Goal: Information Seeking & Learning: Check status

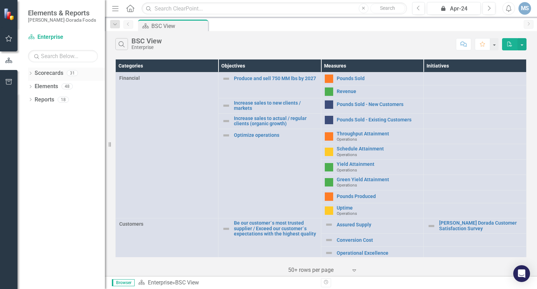
click at [30, 73] on icon "Dropdown" at bounding box center [30, 74] width 5 height 4
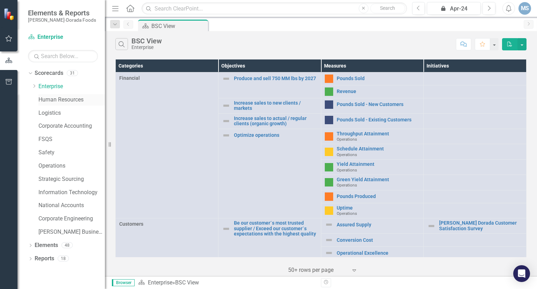
click at [43, 99] on link "Human Resources" at bounding box center [71, 100] width 66 height 8
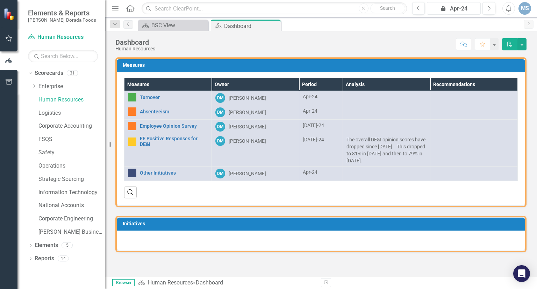
click at [440, 11] on div "icon.lock Apr-24" at bounding box center [453, 9] width 49 height 8
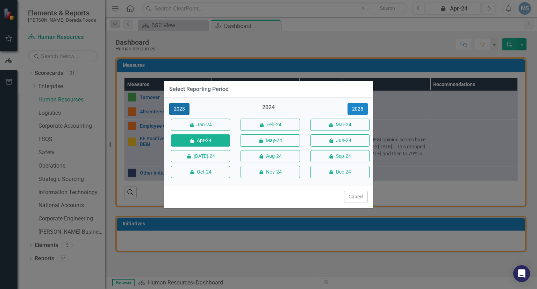
click at [185, 108] on button "2023" at bounding box center [179, 109] width 20 height 12
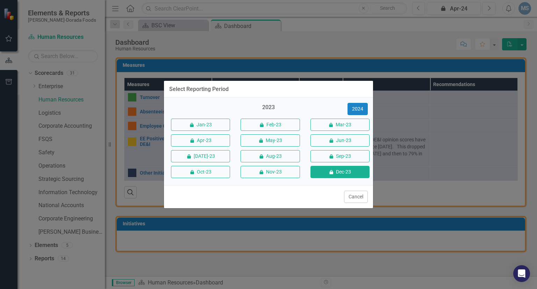
click at [327, 171] on button "icon.lock Dec-23" at bounding box center [339, 172] width 59 height 12
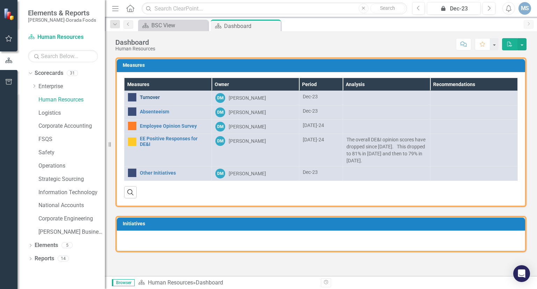
click at [146, 97] on link "Turnover" at bounding box center [174, 97] width 68 height 5
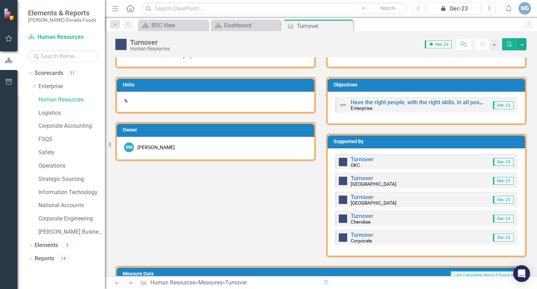
scroll to position [280, 0]
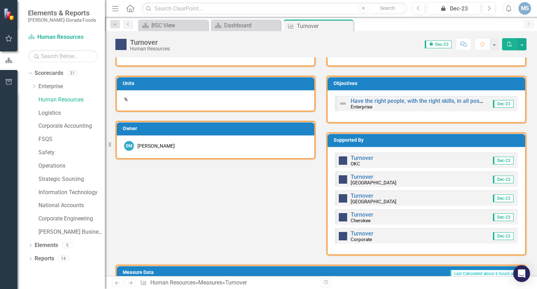
click at [369, 180] on small "[GEOGRAPHIC_DATA]" at bounding box center [374, 183] width 46 height 6
click at [351, 178] on div "[GEOGRAPHIC_DATA]" at bounding box center [374, 179] width 46 height 11
click at [353, 176] on link "Turnover" at bounding box center [362, 176] width 23 height 7
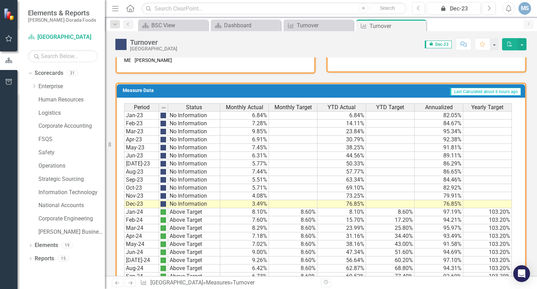
scroll to position [363, 0]
